Goal: Task Accomplishment & Management: Manage account settings

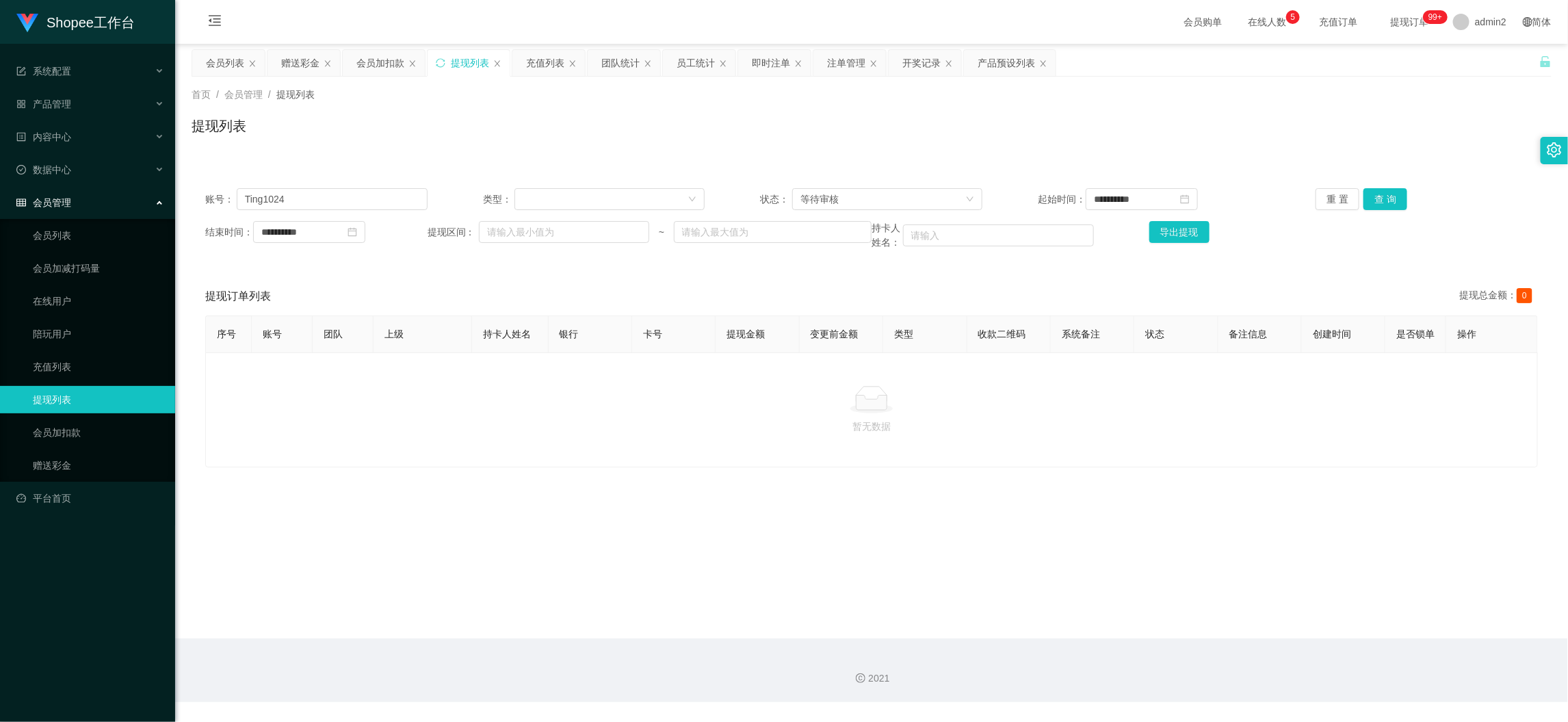
drag, startPoint x: 389, startPoint y: 64, endPoint x: 401, endPoint y: 115, distance: 52.4
click at [389, 64] on div "会员加扣款" at bounding box center [380, 63] width 48 height 26
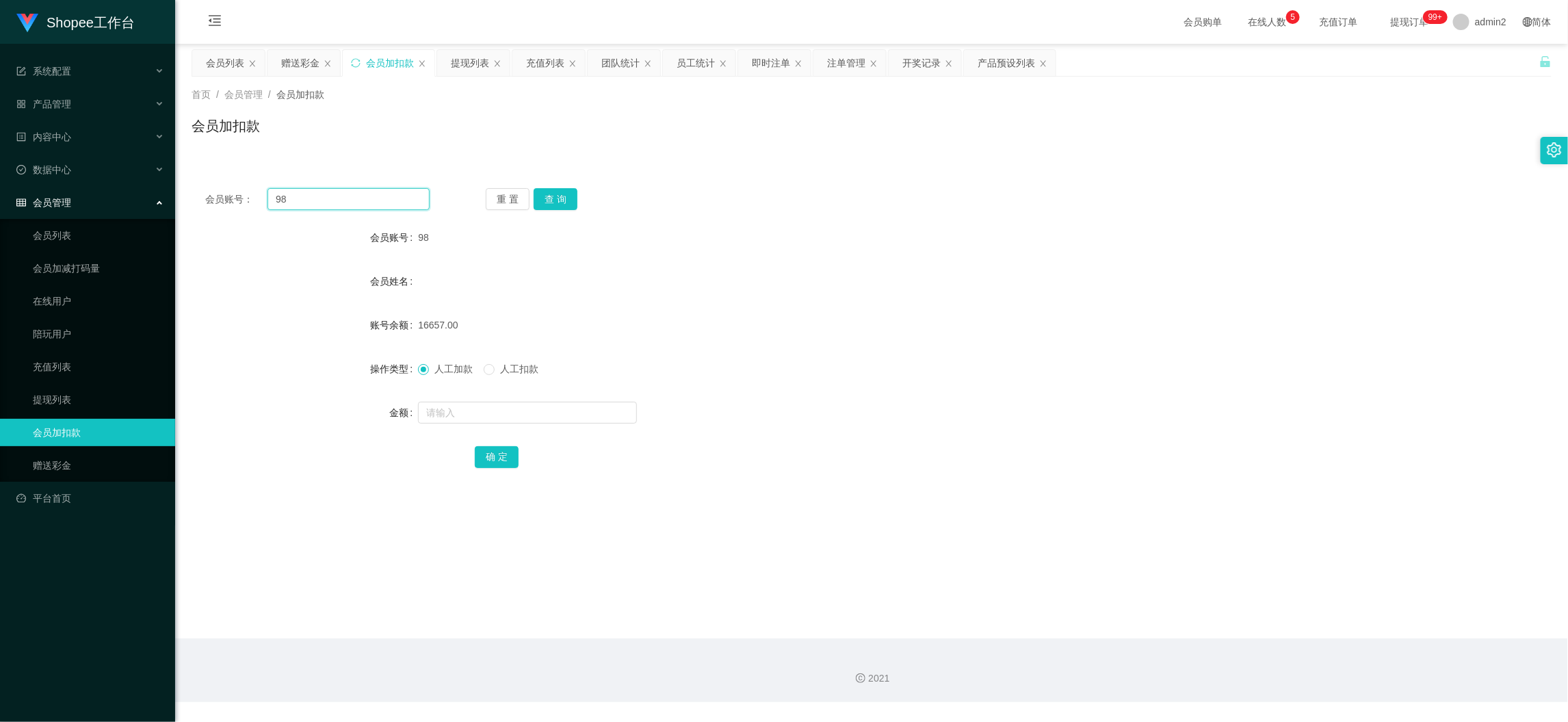
click at [389, 201] on input "98" at bounding box center [348, 199] width 162 height 22
paste input "22"
type input "22"
click at [548, 197] on button "查 询" at bounding box center [555, 199] width 44 height 22
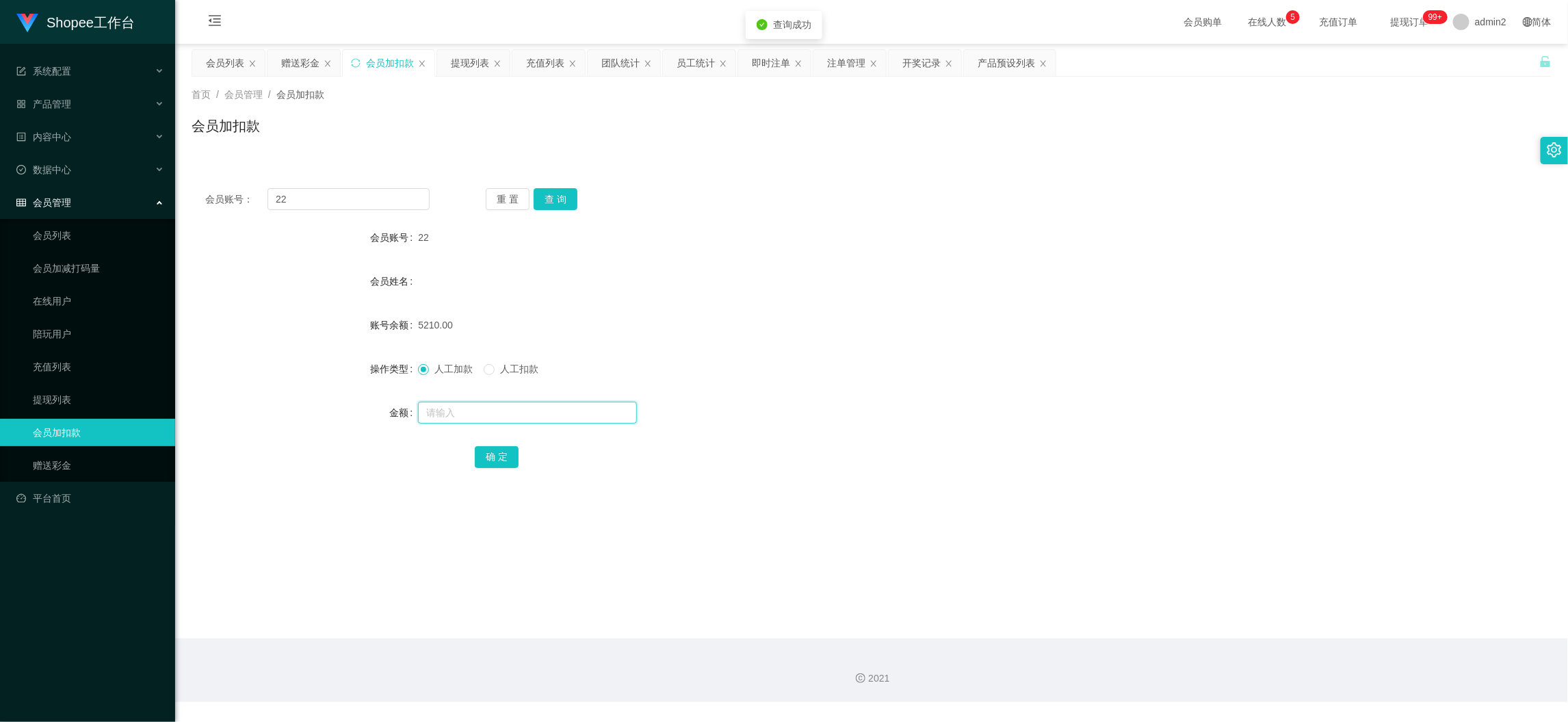
click at [575, 411] on input "text" at bounding box center [527, 413] width 219 height 22
type input "160"
click at [493, 448] on button "确 定" at bounding box center [496, 457] width 44 height 22
drag, startPoint x: 1210, startPoint y: 652, endPoint x: 933, endPoint y: 377, distance: 390.3
click at [1210, 652] on div "2021" at bounding box center [871, 670] width 1393 height 64
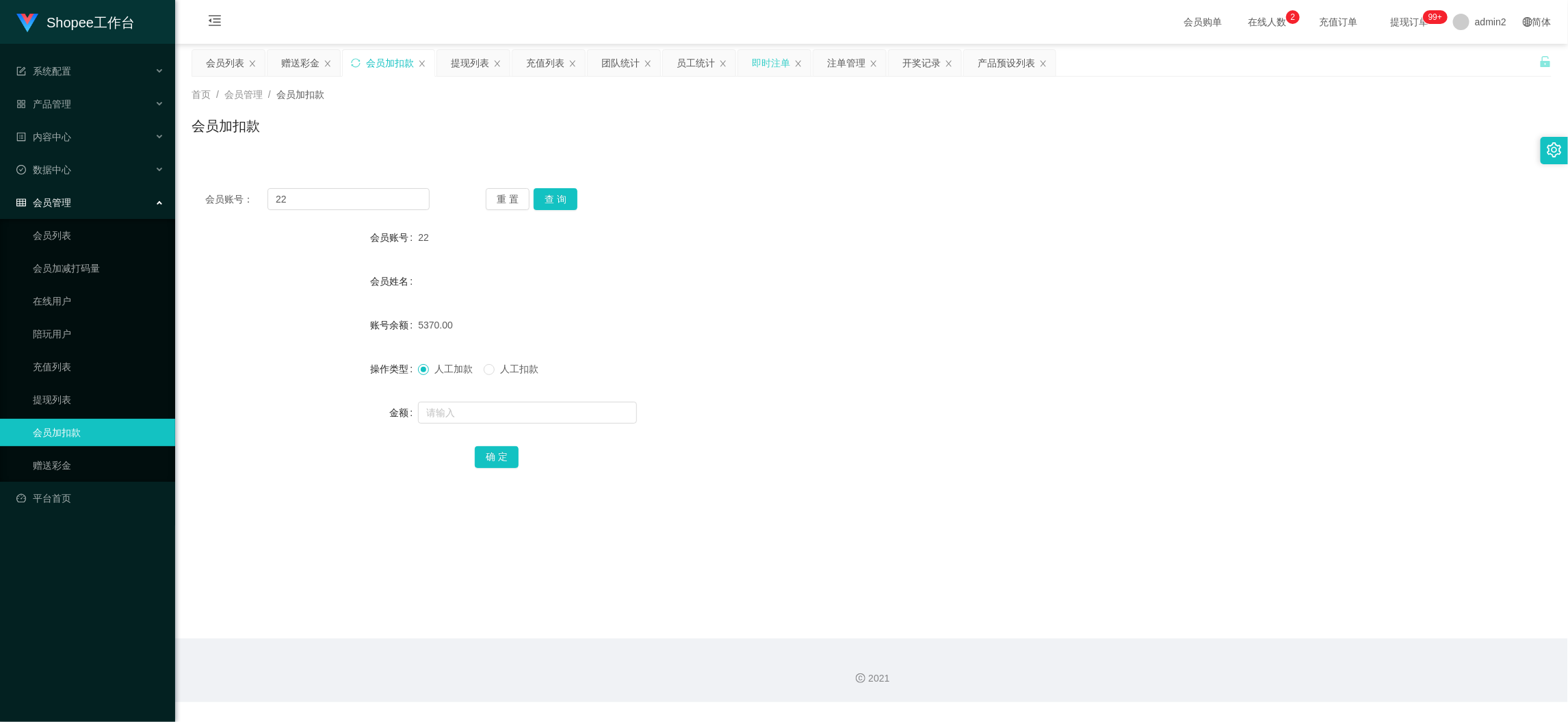
click at [768, 64] on div "即时注单" at bounding box center [771, 63] width 38 height 26
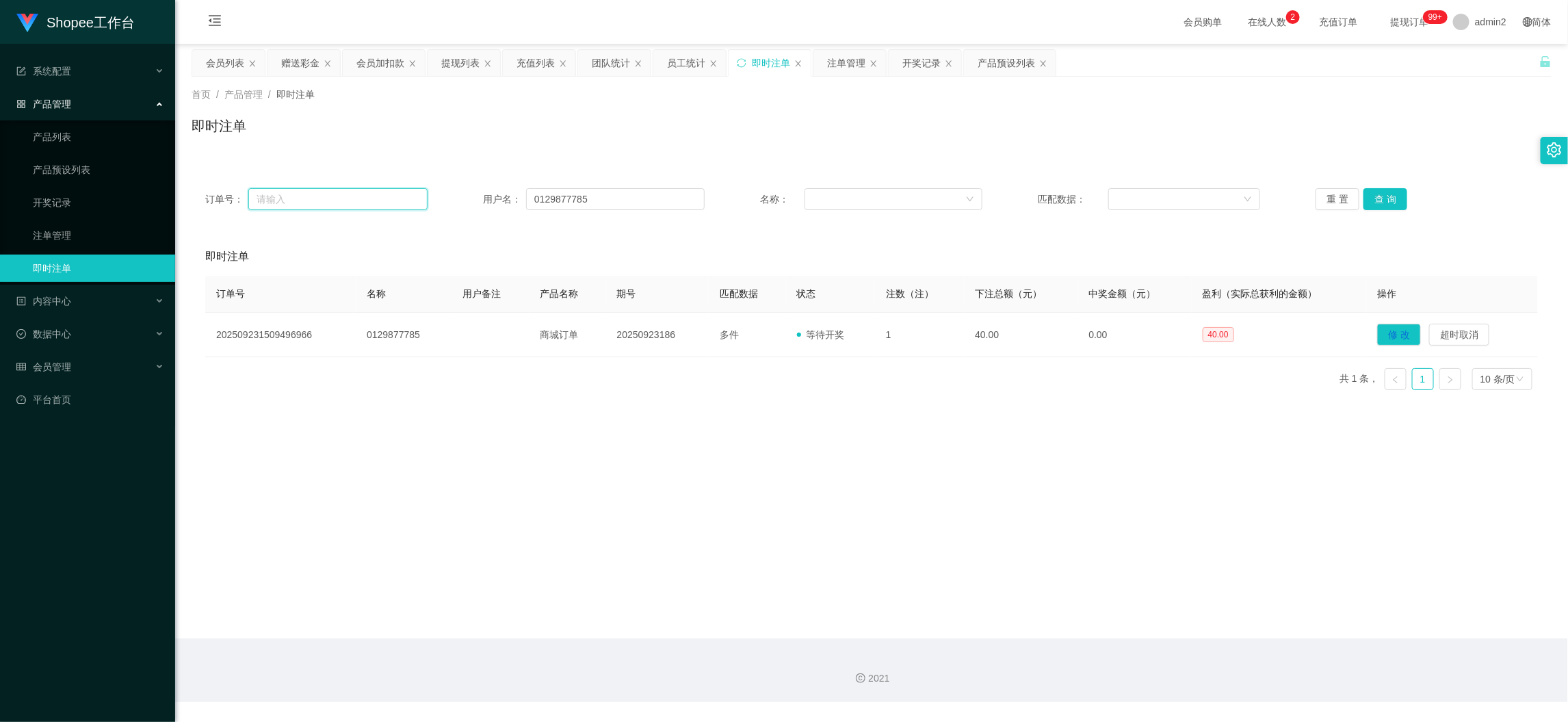
click at [370, 208] on input "text" at bounding box center [337, 199] width 178 height 22
click at [606, 203] on input "0129877785" at bounding box center [615, 199] width 178 height 22
paste input "ziwen777"
type input "ziwen777"
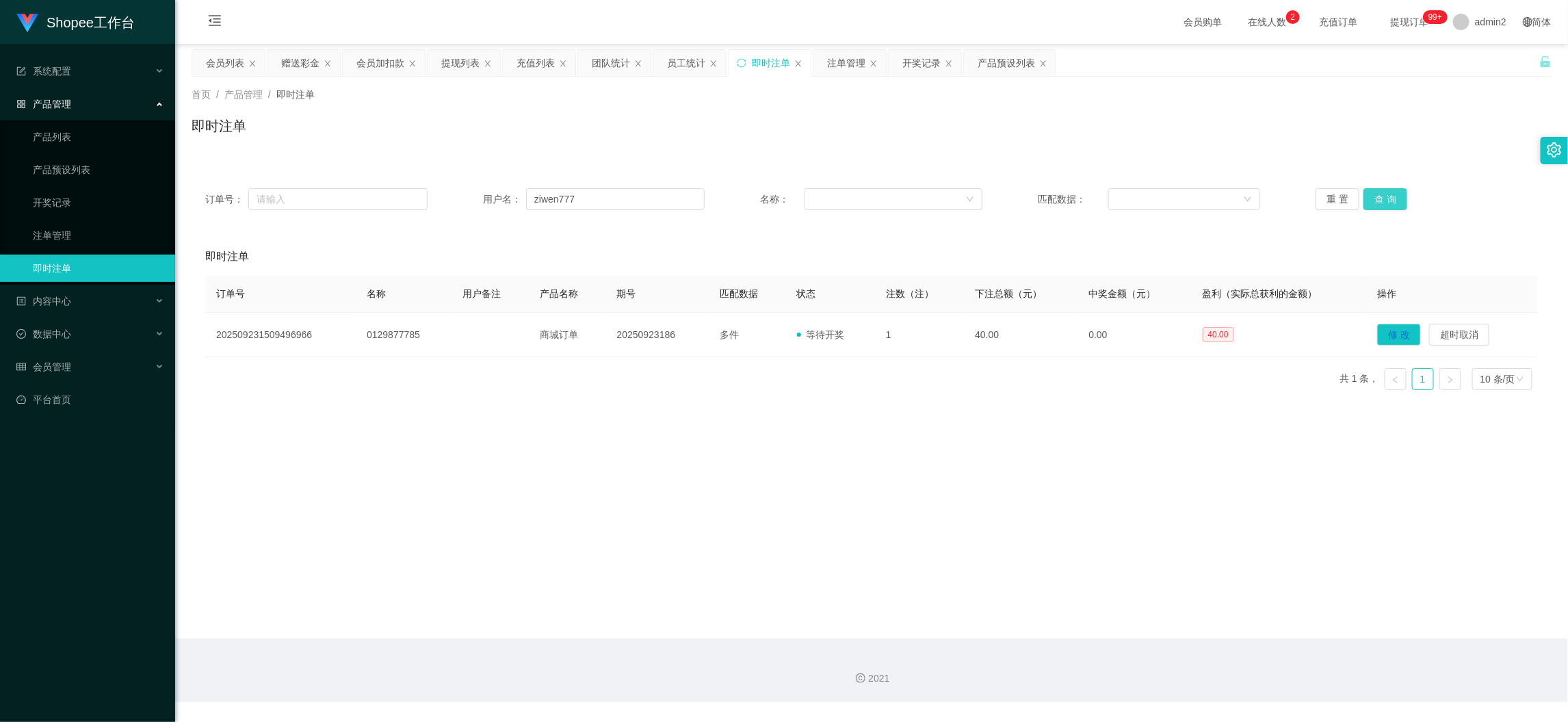
click at [1382, 195] on button "查 询" at bounding box center [1385, 199] width 44 height 22
click at [743, 490] on main "关闭左侧 关闭右侧 关闭其它 刷新页面 会员列表 赠送彩金 会员加扣款 提现列表 充值列表 团队统计 员工统计 即时注单 注单管理 开奖记录 产品预设列表 首…" at bounding box center [871, 341] width 1393 height 595
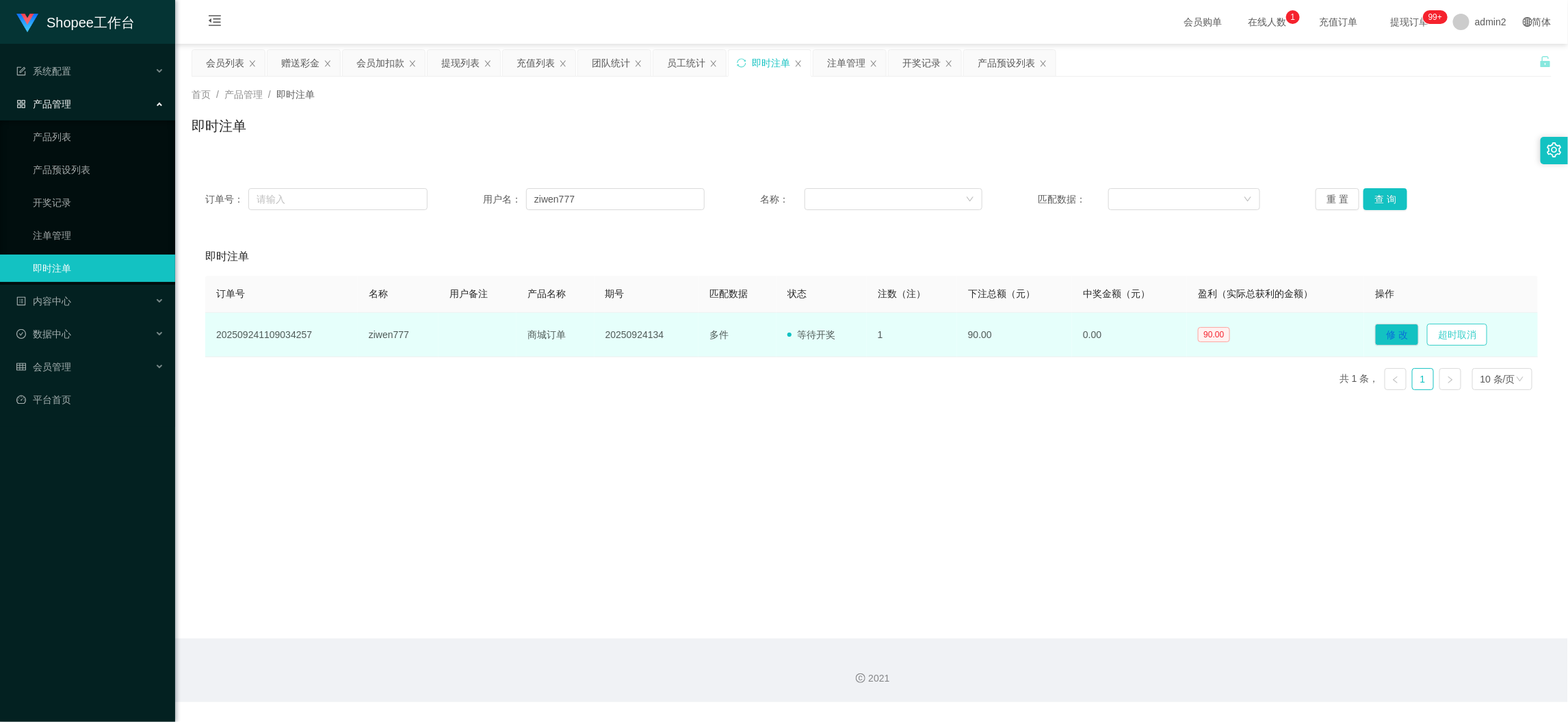
click at [1463, 338] on button "超时取消" at bounding box center [1457, 335] width 60 height 22
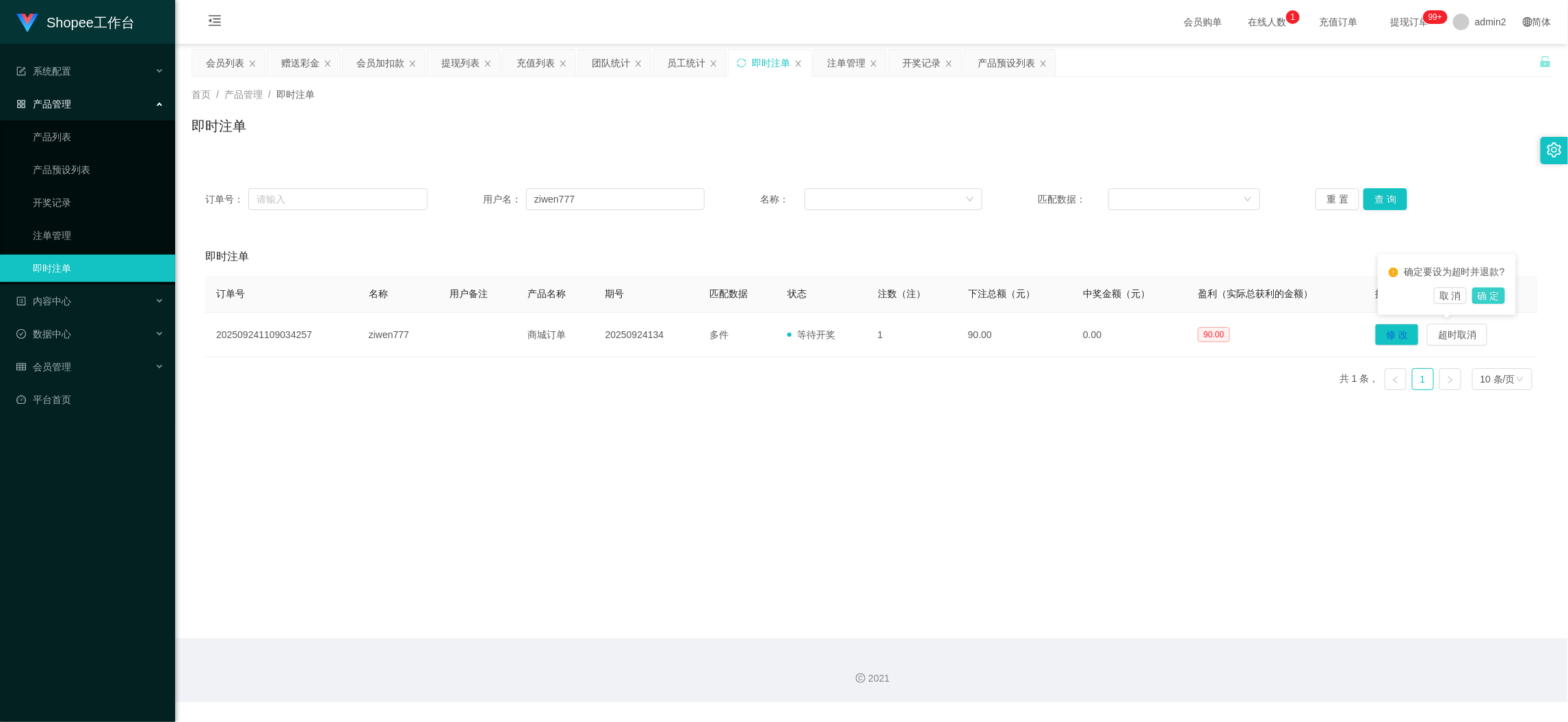
click at [1488, 293] on button "确 定" at bounding box center [1489, 296] width 33 height 16
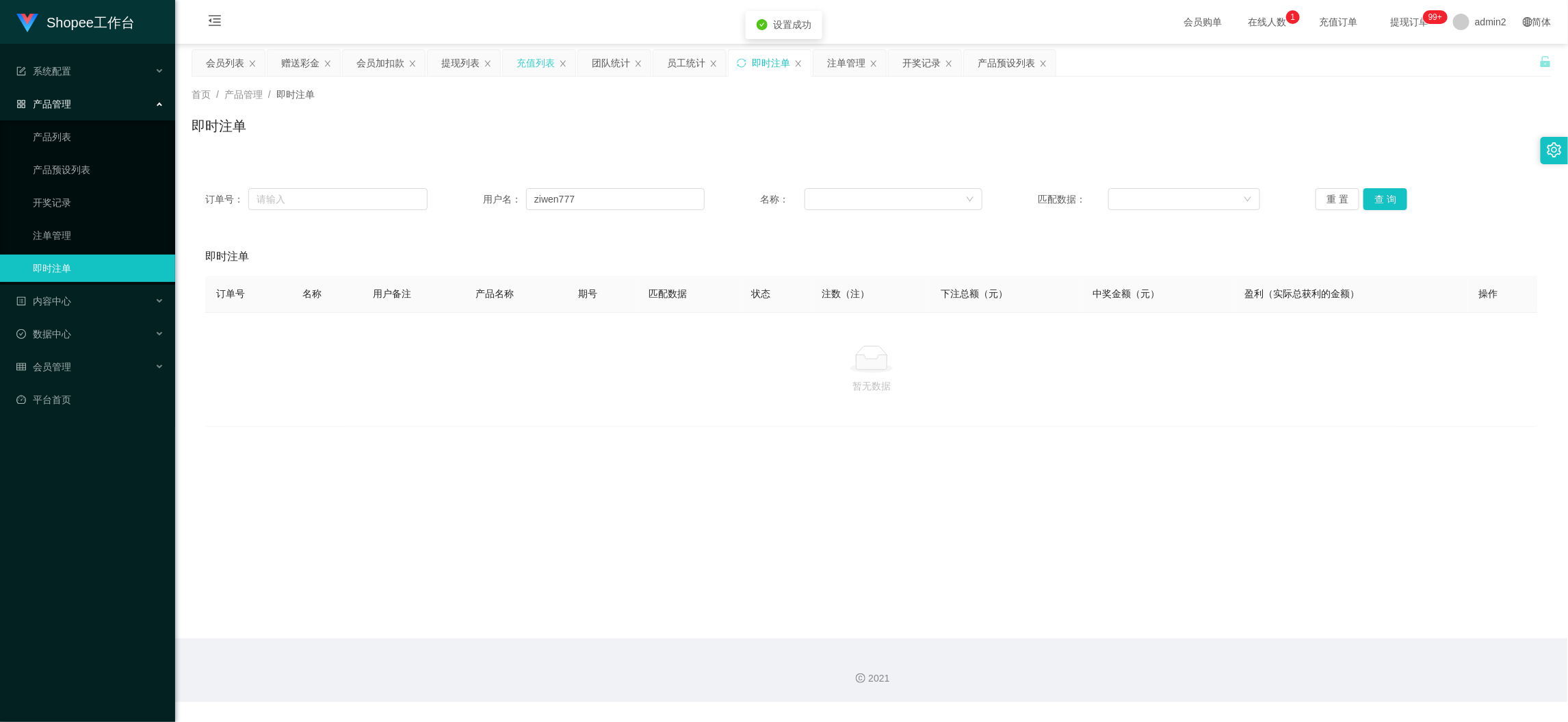
click at [536, 58] on div "充值列表" at bounding box center [535, 63] width 38 height 26
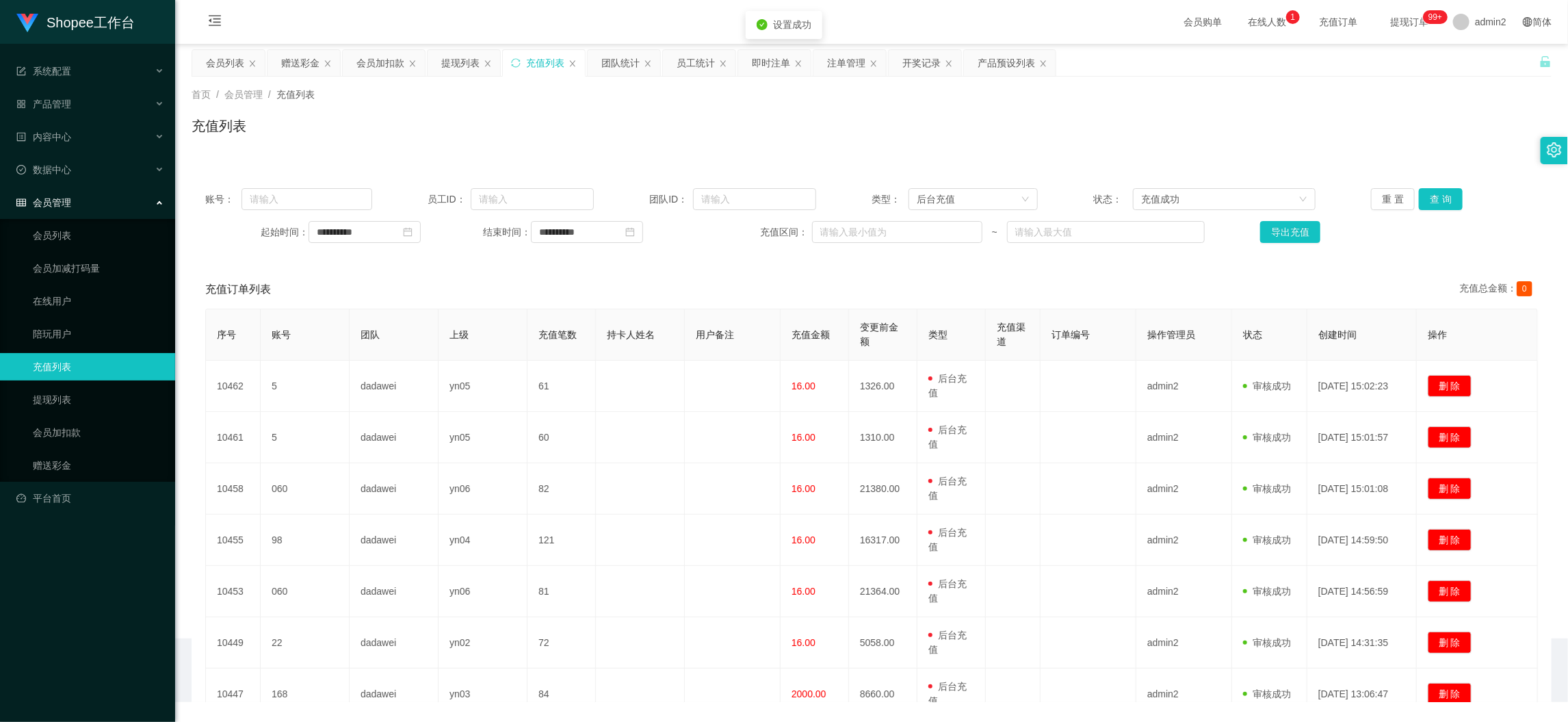
click at [428, 192] on span "员工ID：" at bounding box center [449, 199] width 44 height 14
click at [368, 189] on input "text" at bounding box center [307, 199] width 130 height 22
paste input "ziwen777"
type input "ziwen777"
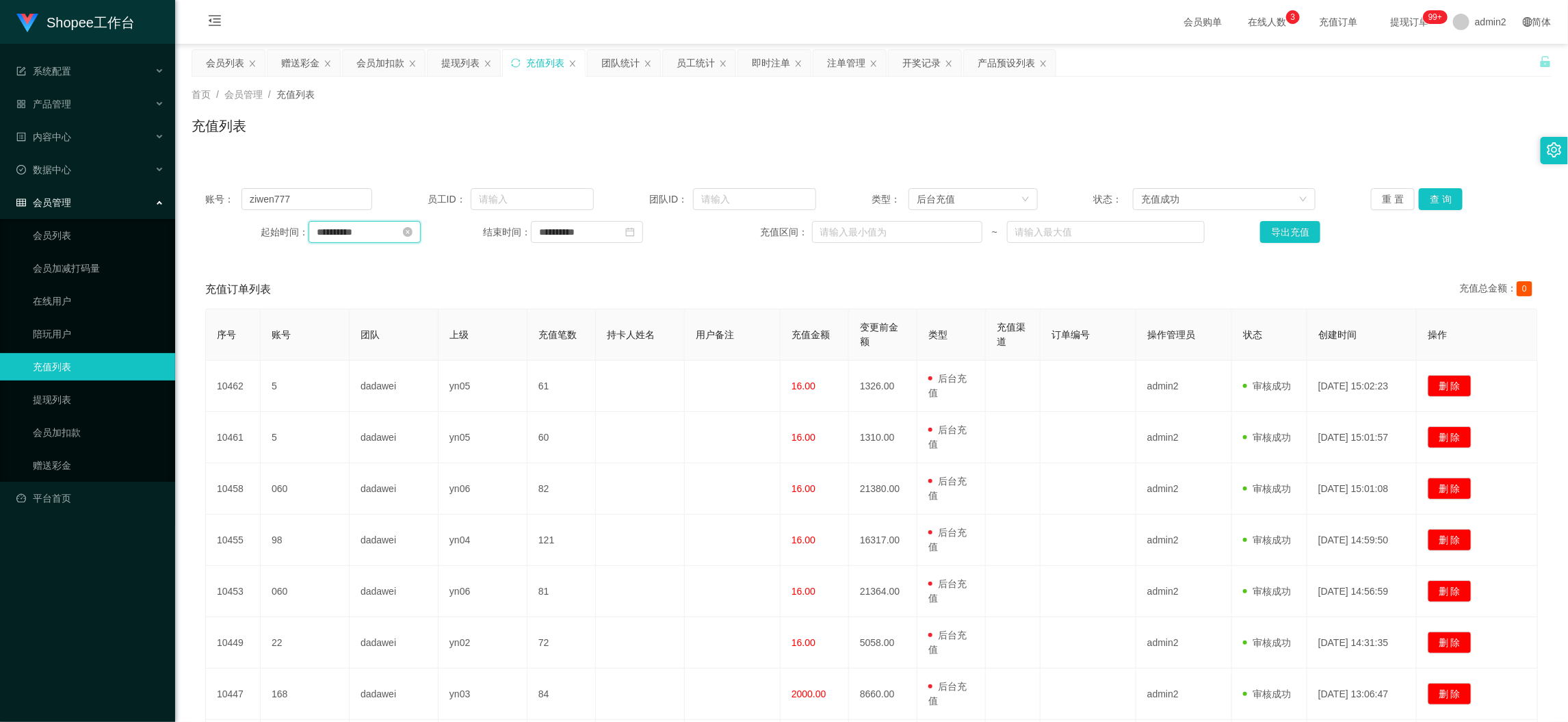
click at [393, 229] on input "**********" at bounding box center [365, 232] width 112 height 22
click at [393, 229] on input "**********" at bounding box center [403, 232] width 177 height 15
click at [407, 435] on link "今天" at bounding box center [404, 438] width 19 height 26
type input "**********"
click at [592, 237] on input "**********" at bounding box center [587, 232] width 112 height 22
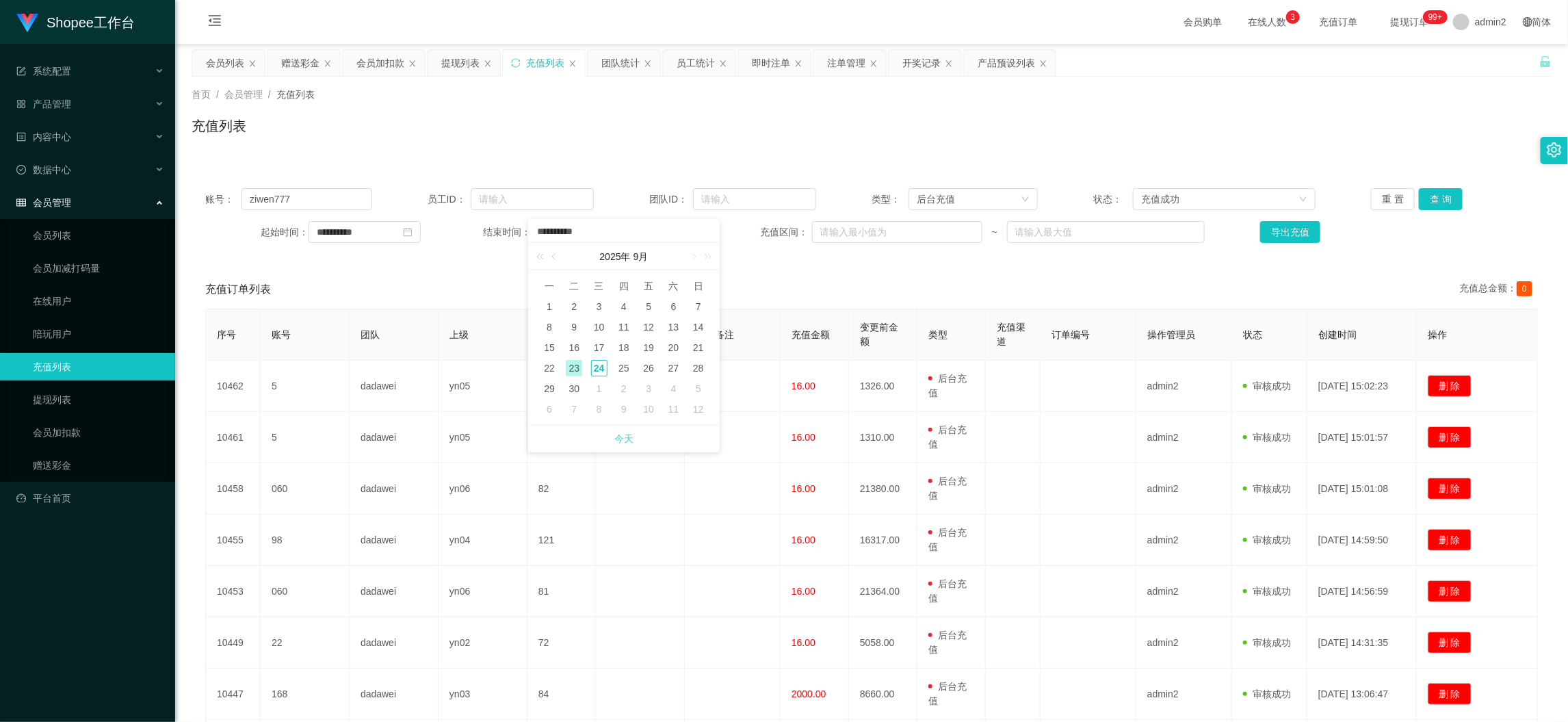
click at [624, 438] on link "今天" at bounding box center [624, 438] width 19 height 26
type input "**********"
click at [1433, 199] on button "查 询" at bounding box center [1441, 199] width 44 height 22
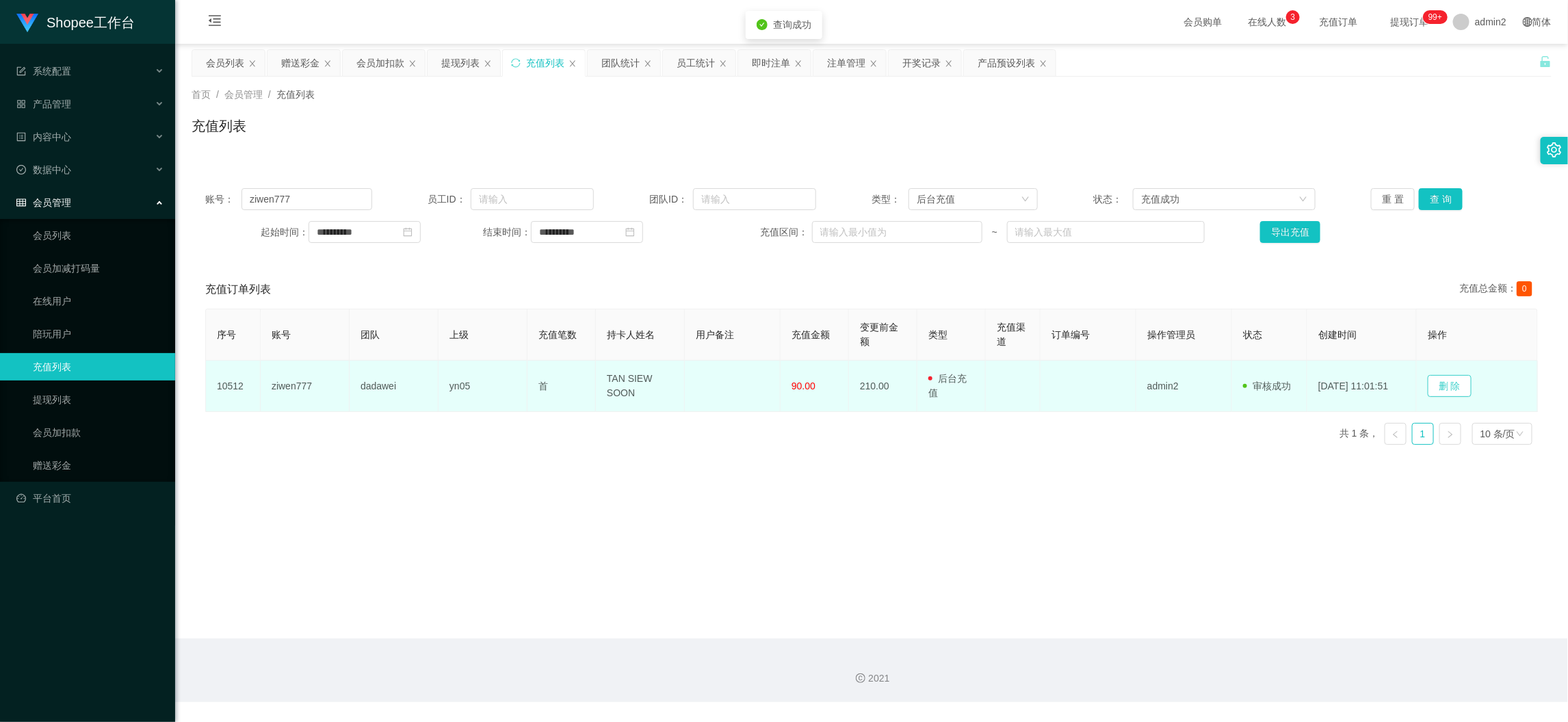
click at [1452, 390] on button "删 除" at bounding box center [1450, 386] width 44 height 22
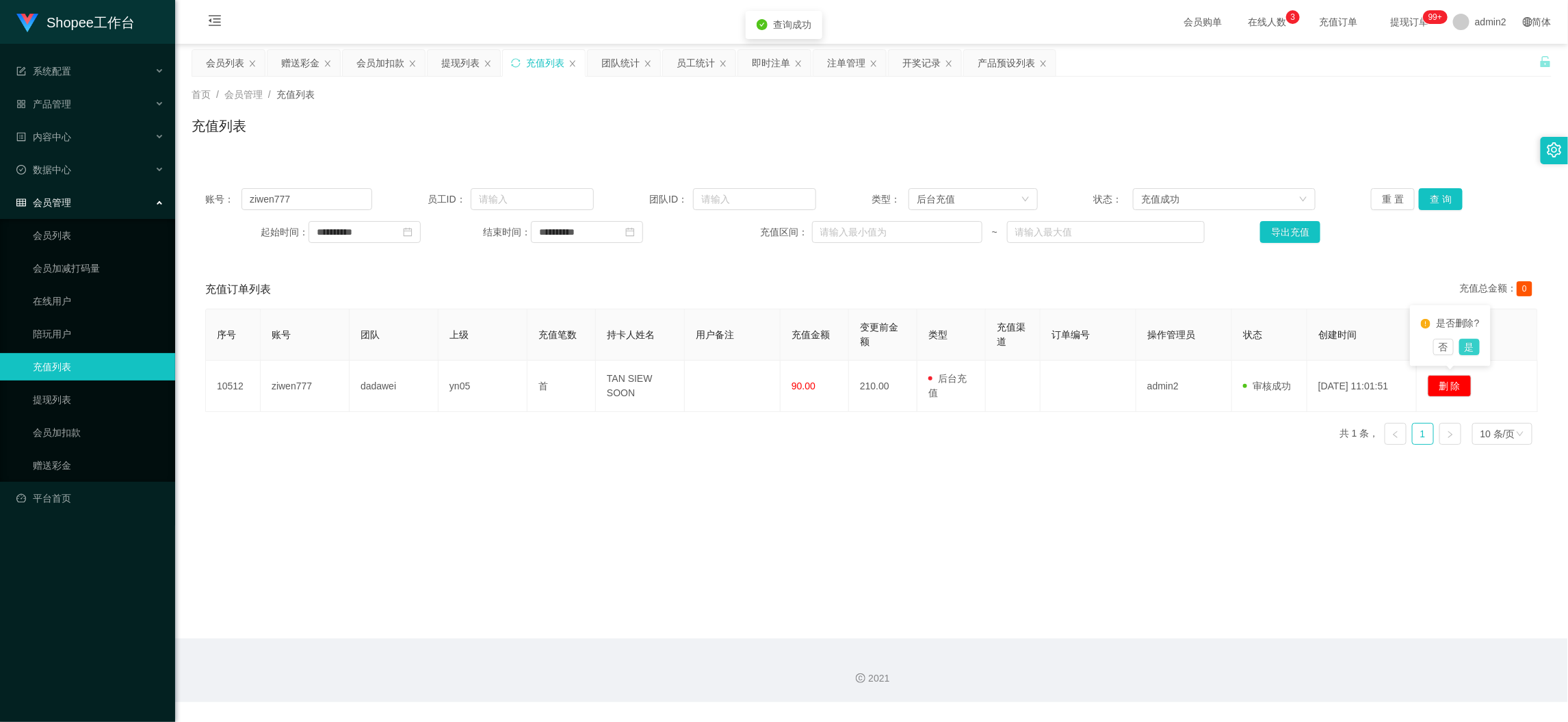
click at [1473, 342] on button "是" at bounding box center [1470, 347] width 21 height 16
drag, startPoint x: 1206, startPoint y: 658, endPoint x: 871, endPoint y: 443, distance: 398.1
click at [1181, 631] on section "**********" at bounding box center [871, 351] width 1393 height 702
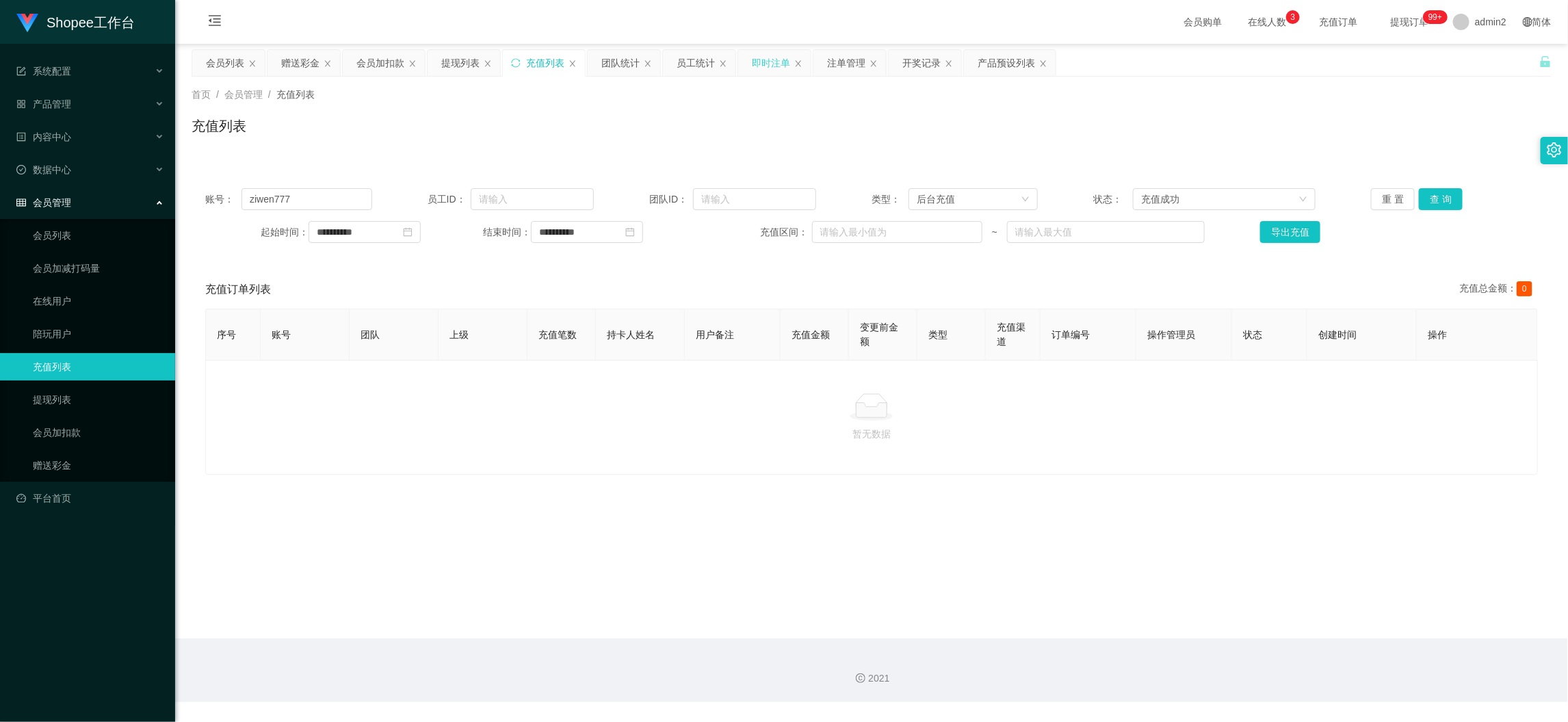
click at [764, 69] on div "即时注单" at bounding box center [771, 63] width 38 height 26
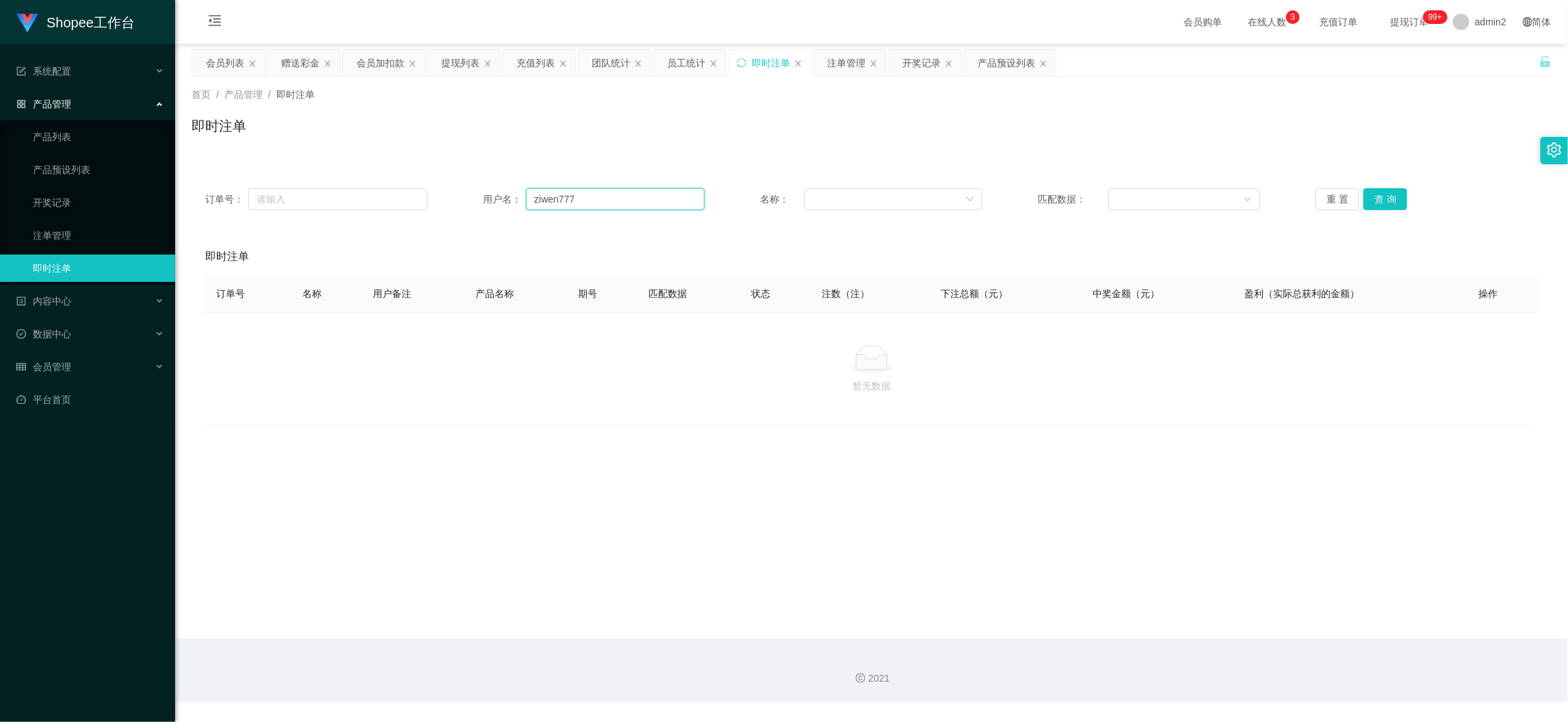
click at [617, 198] on input "ziwen777" at bounding box center [615, 199] width 178 height 22
click at [1364, 196] on button "查 询" at bounding box center [1385, 199] width 44 height 22
click at [1186, 399] on div "暂无数据" at bounding box center [872, 369] width 1333 height 115
drag, startPoint x: 1194, startPoint y: 630, endPoint x: 912, endPoint y: 487, distance: 316.2
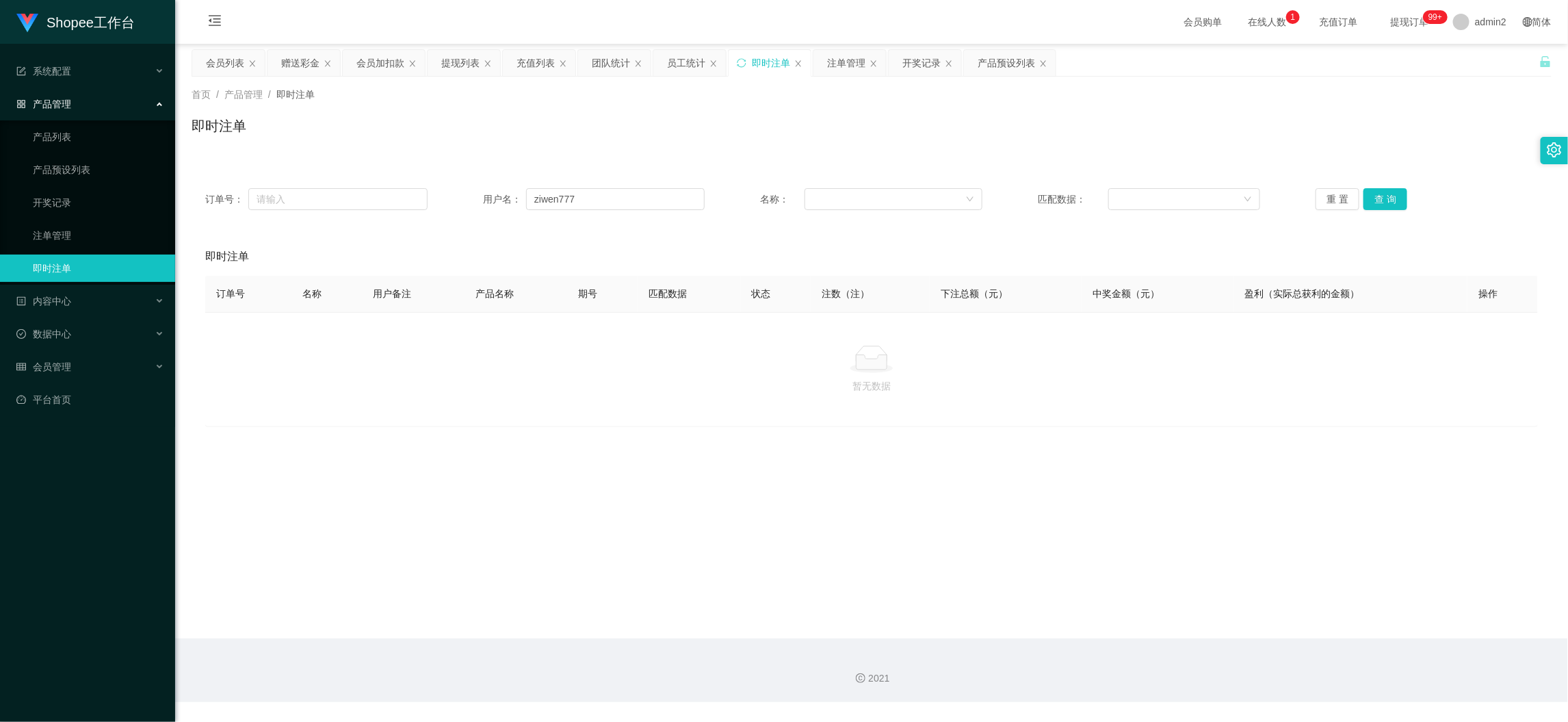
click at [1194, 630] on main "关闭左侧 关闭右侧 关闭其它 刷新页面 会员列表 赠送彩金 会员加扣款 提现列表 充值列表 团队统计 员工统计 即时注单 注单管理 开奖记录 产品预设列表 首…" at bounding box center [871, 341] width 1393 height 595
click at [300, 51] on div "赠送彩金" at bounding box center [300, 63] width 38 height 26
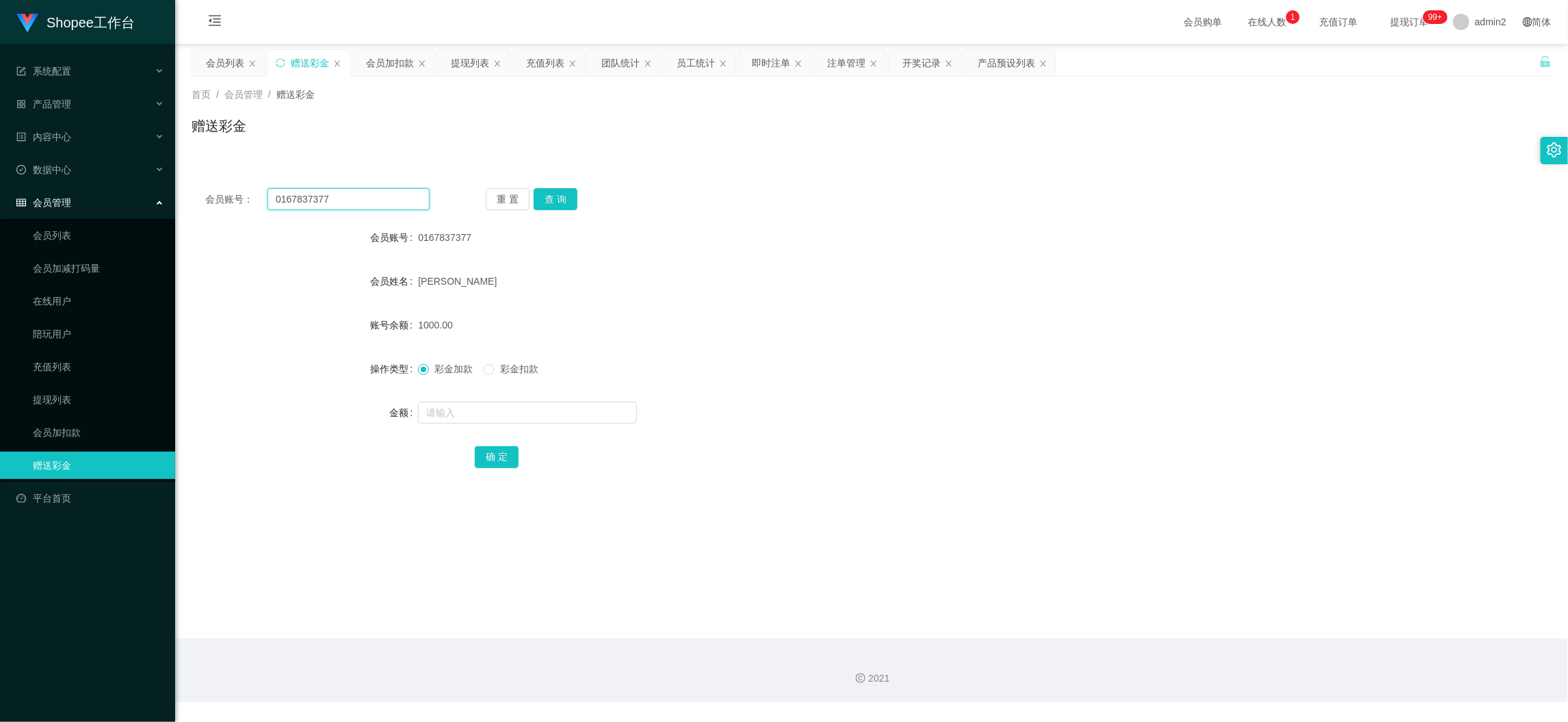
click at [417, 206] on input "0167837377" at bounding box center [348, 199] width 162 height 22
paste input "9383shopee"
type input "9383shopee"
drag, startPoint x: 561, startPoint y: 196, endPoint x: 573, endPoint y: 260, distance: 65.1
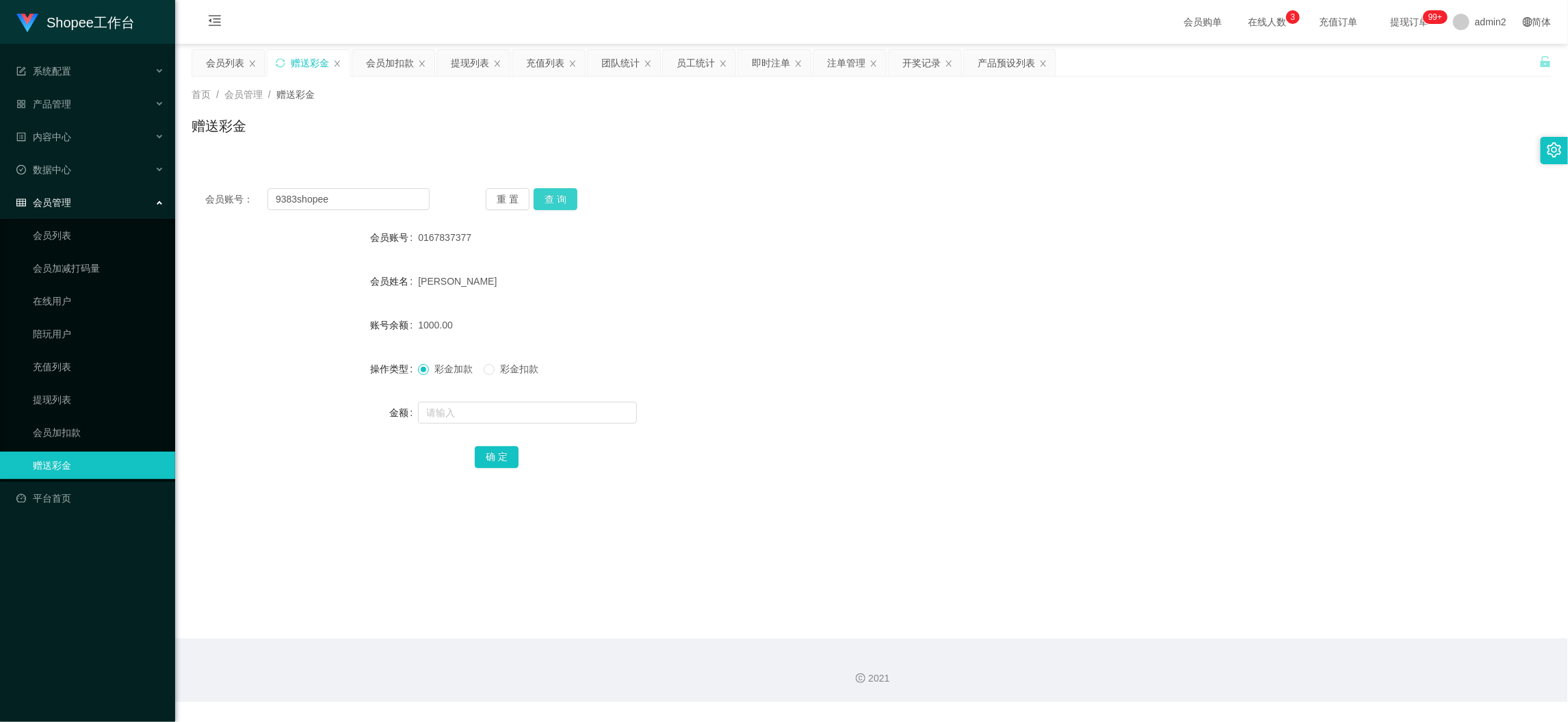
click at [561, 196] on button "查 询" at bounding box center [555, 199] width 44 height 22
click at [563, 411] on input "text" at bounding box center [527, 413] width 219 height 22
click at [562, 411] on input "text" at bounding box center [527, 413] width 219 height 22
type input "800"
click at [491, 456] on button "确 定" at bounding box center [496, 457] width 44 height 22
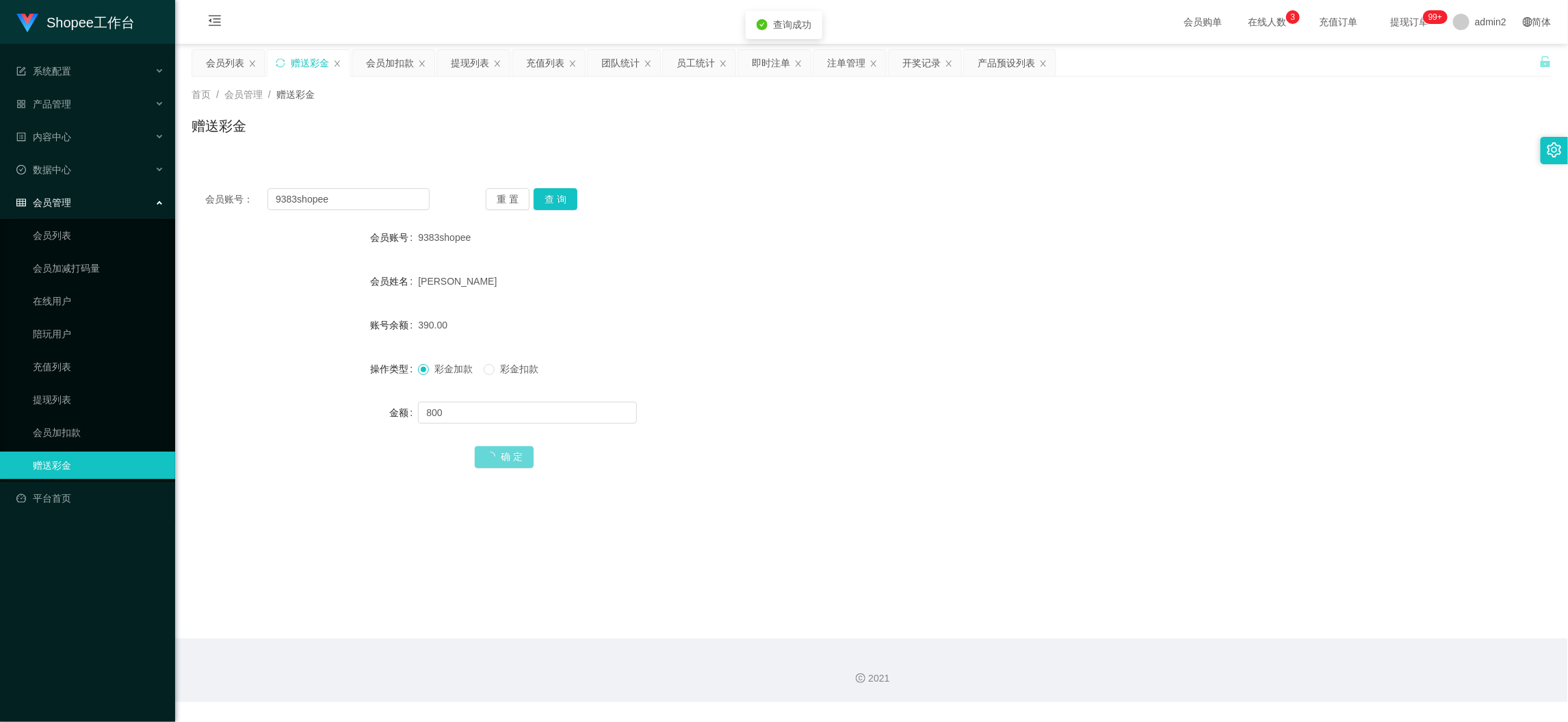
click at [914, 402] on div "800" at bounding box center [814, 412] width 794 height 27
click at [385, 58] on div "会员加扣款" at bounding box center [390, 63] width 48 height 26
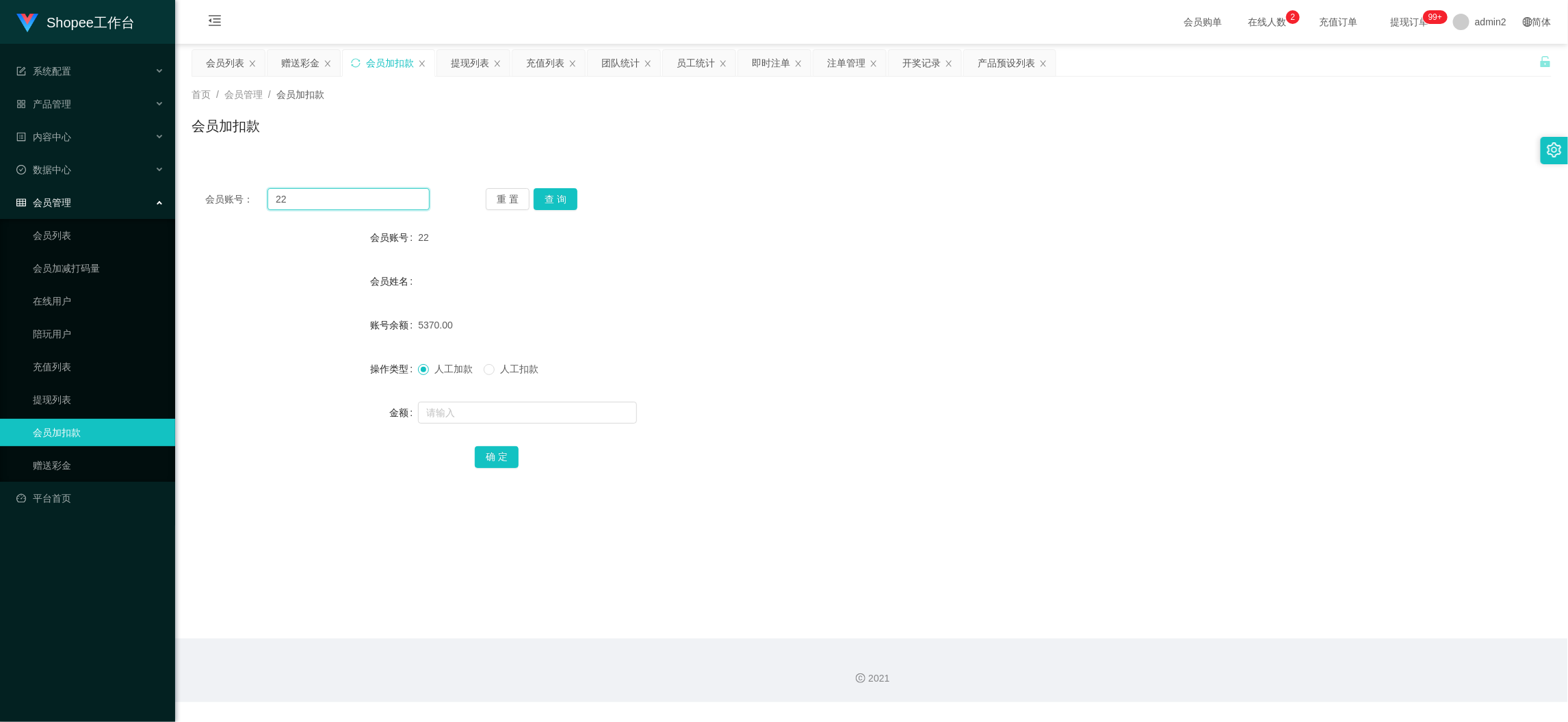
click at [402, 203] on input "22" at bounding box center [348, 199] width 162 height 22
paste input "98"
type input "98"
click at [561, 201] on button "查 询" at bounding box center [555, 199] width 44 height 22
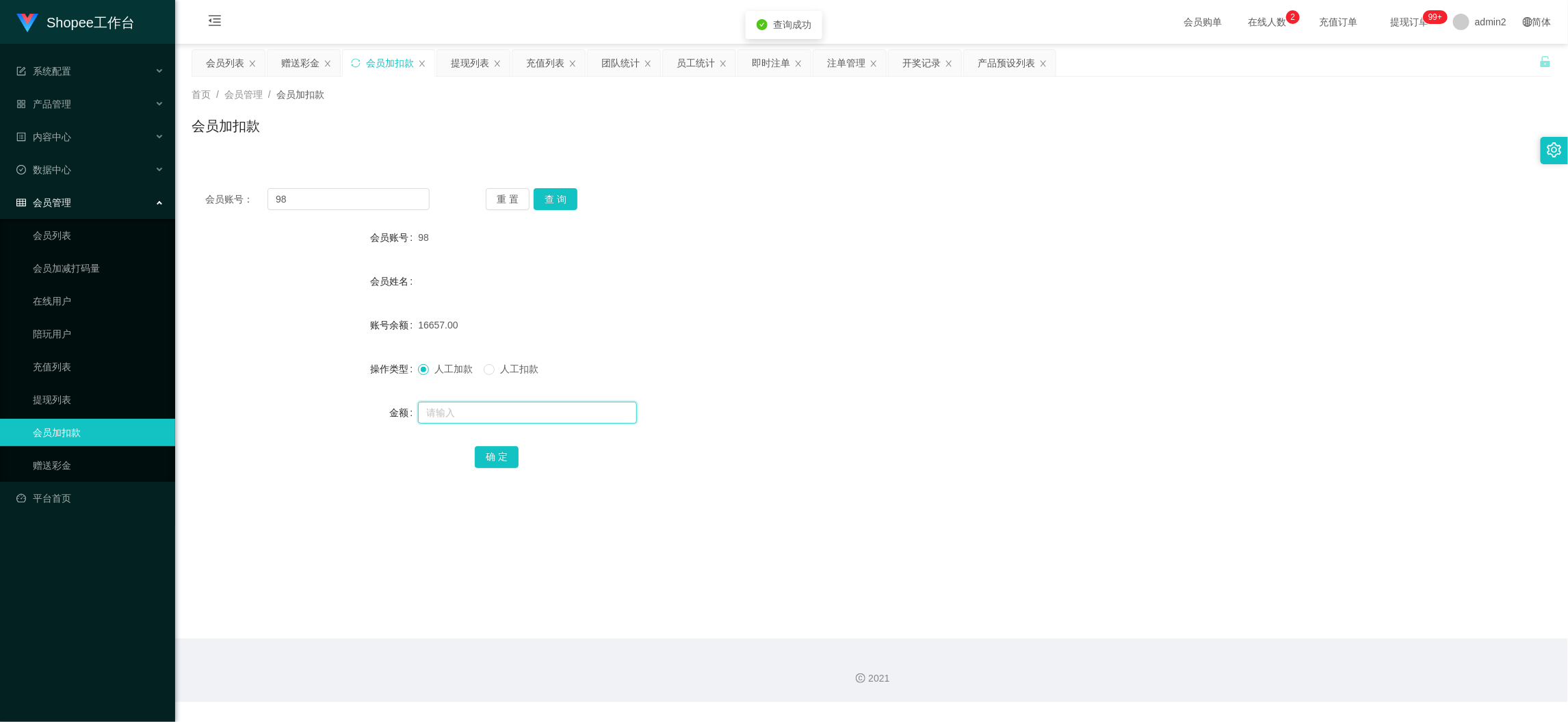
click at [565, 417] on input "text" at bounding box center [527, 413] width 219 height 22
type input "200"
click at [503, 452] on button "确 定" at bounding box center [496, 457] width 44 height 22
click at [814, 417] on div at bounding box center [814, 412] width 794 height 27
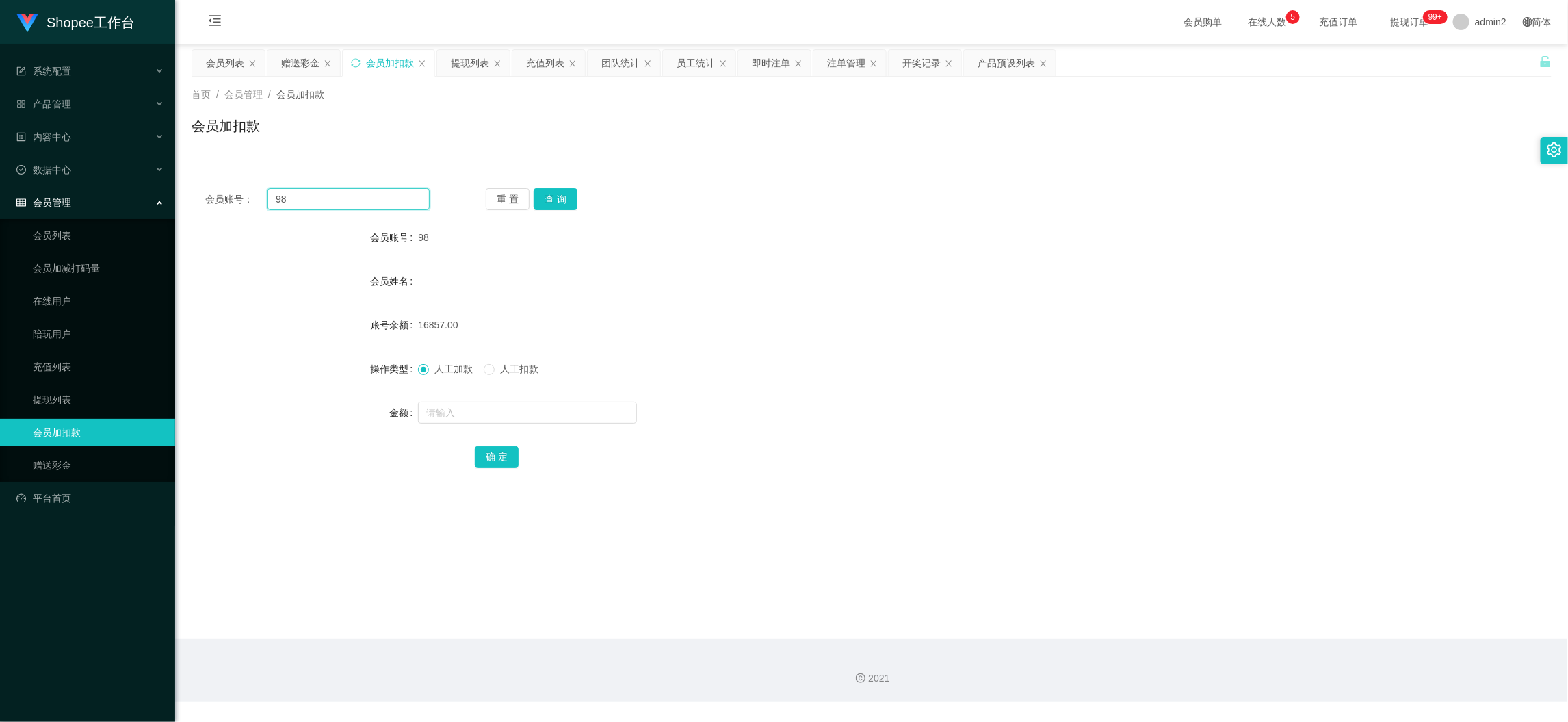
click at [369, 192] on input "98" at bounding box center [348, 199] width 162 height 22
paste input "5"
type input "5"
click at [551, 198] on button "查 询" at bounding box center [555, 199] width 44 height 22
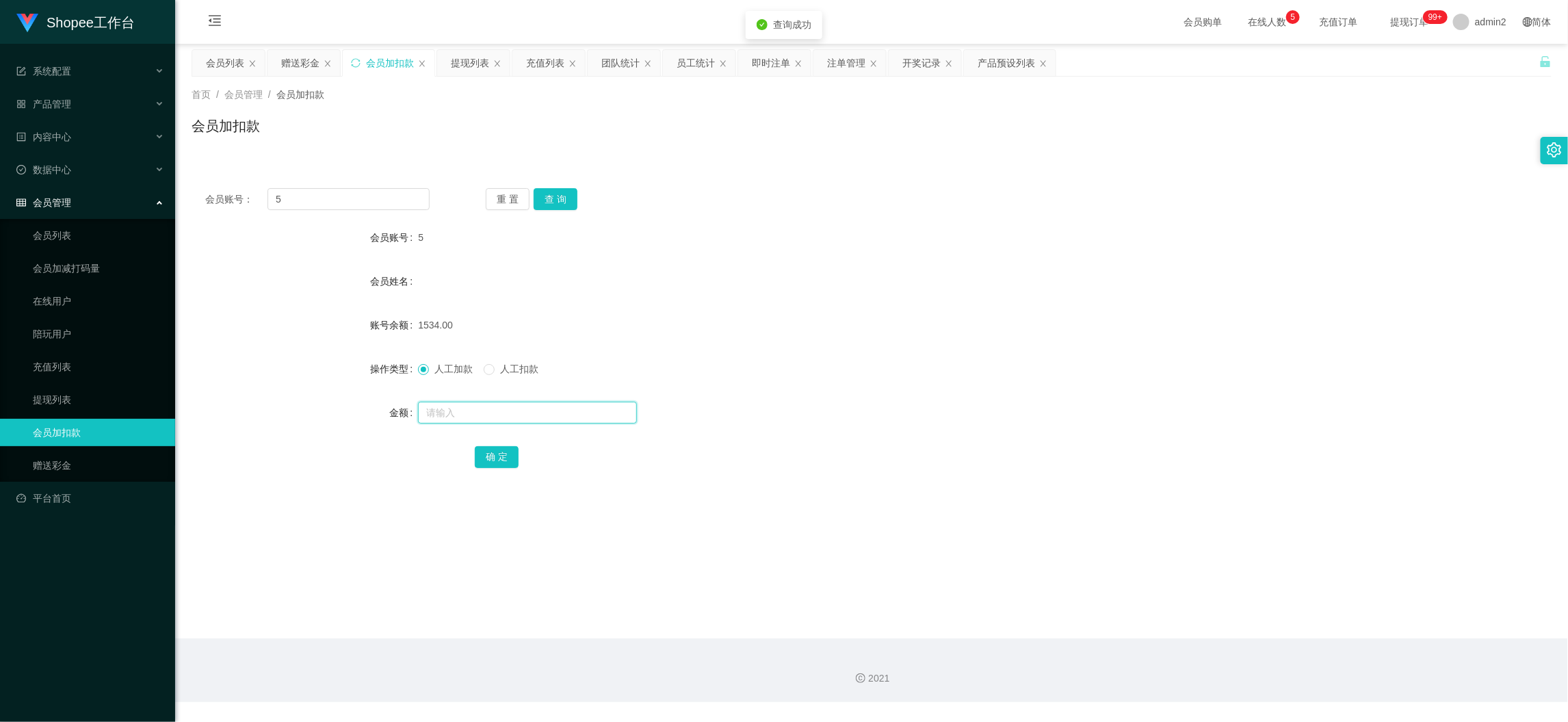
click at [546, 406] on input "text" at bounding box center [527, 413] width 219 height 22
type input "300"
click at [503, 456] on button "确 定" at bounding box center [496, 457] width 44 height 22
click at [1273, 638] on div "2021" at bounding box center [871, 670] width 1393 height 64
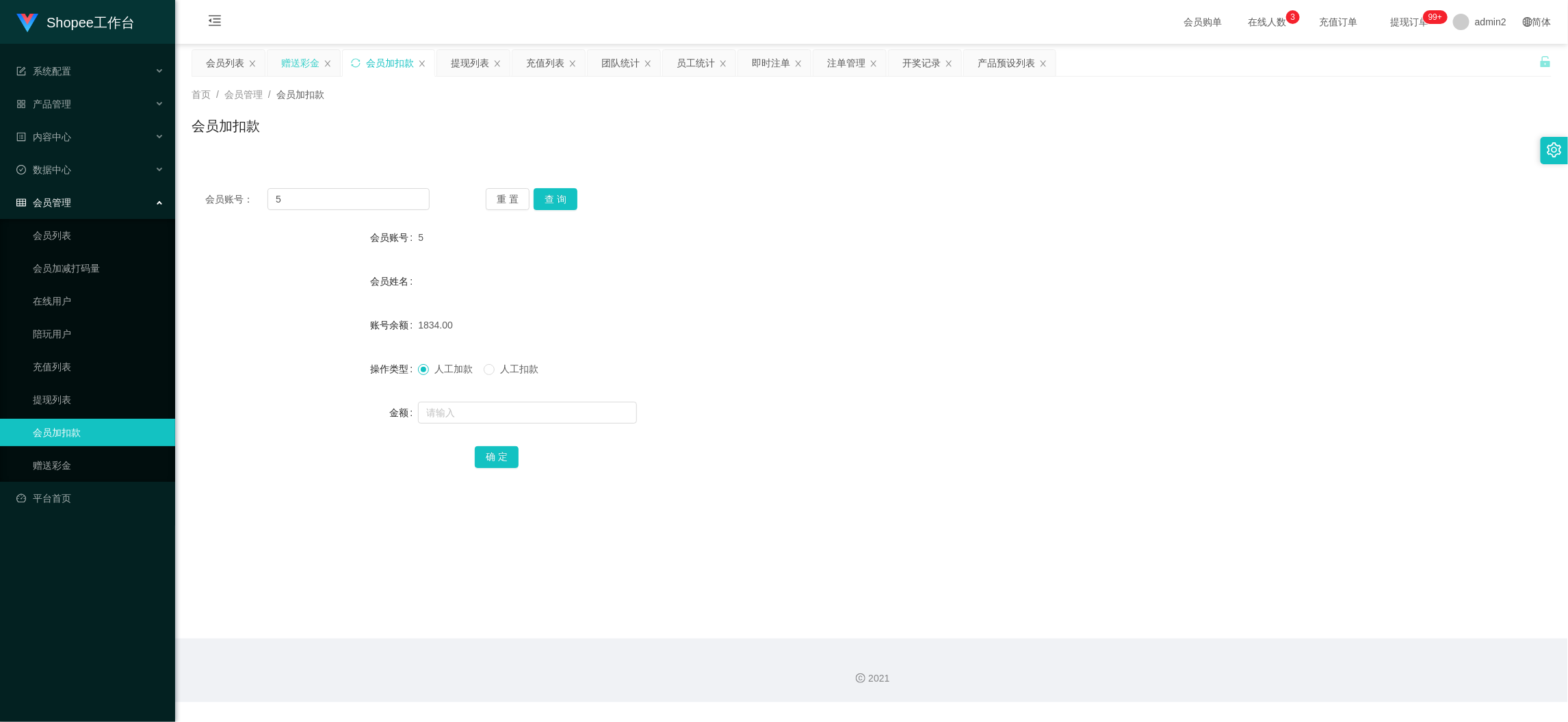
click at [289, 59] on div "赠送彩金" at bounding box center [300, 63] width 38 height 26
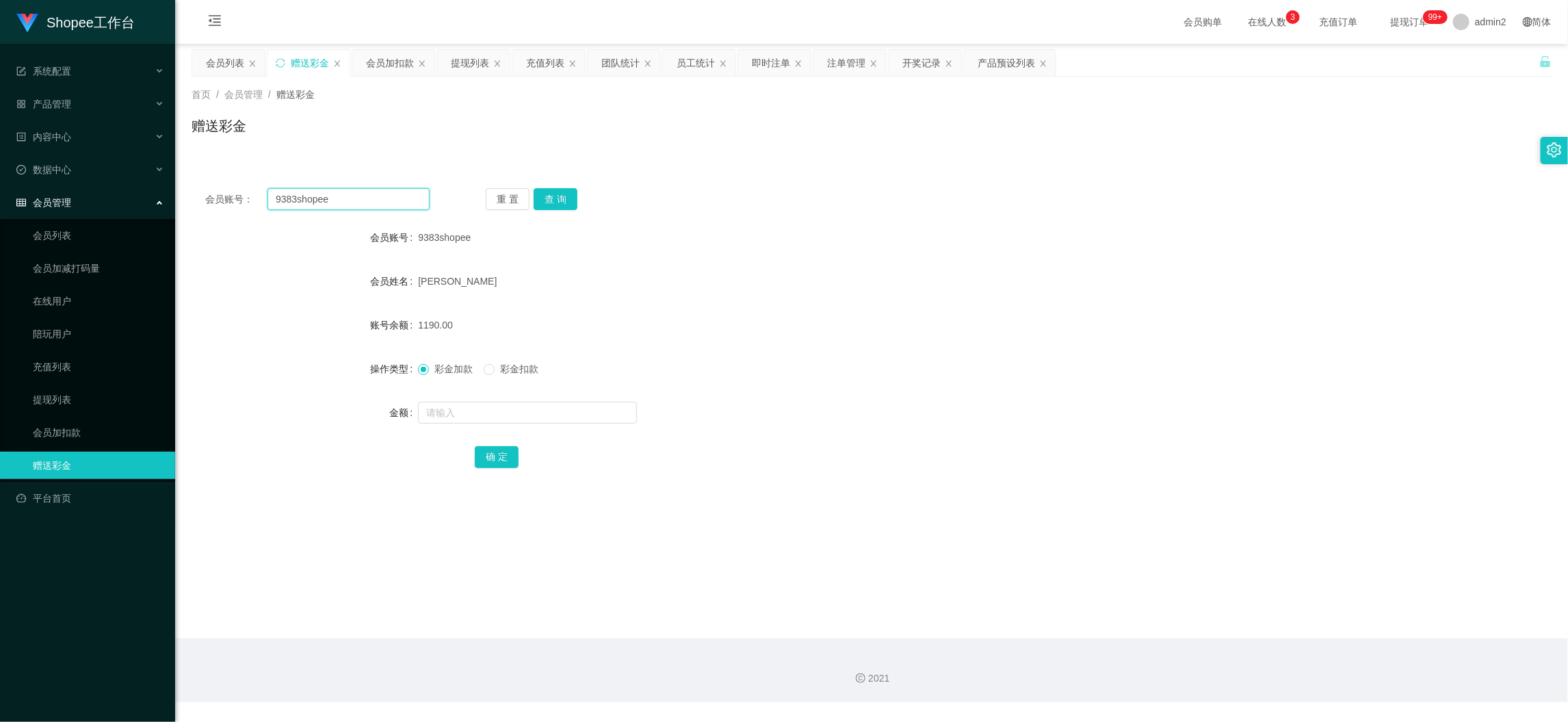
click at [375, 196] on input "9383shopee" at bounding box center [348, 199] width 162 height 22
click at [374, 196] on input "9383shopee" at bounding box center [348, 199] width 162 height 22
paste input "0129877785"
type input "0129877785"
click at [567, 198] on button "查 询" at bounding box center [555, 199] width 44 height 22
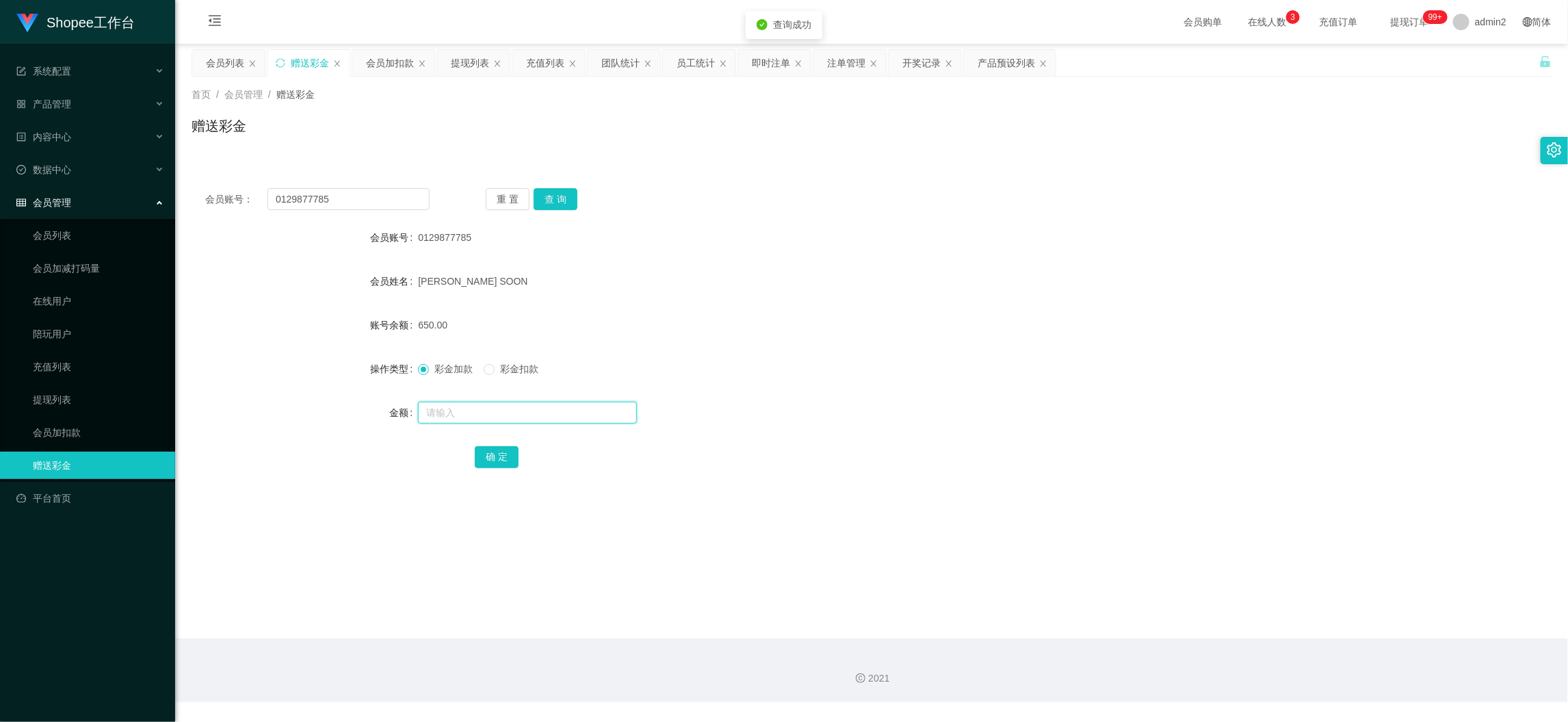
click at [592, 417] on input "text" at bounding box center [527, 413] width 219 height 22
type input "1500"
click at [491, 455] on button "确 定" at bounding box center [496, 457] width 44 height 22
click at [909, 431] on form "会员账号 0129877785 会员姓名 [PERSON_NAME] SOON 账号余额 650.00 操作类型 彩金加款 彩金扣款 金额 确 定" at bounding box center [871, 347] width 1360 height 246
